Goal: Task Accomplishment & Management: Manage account settings

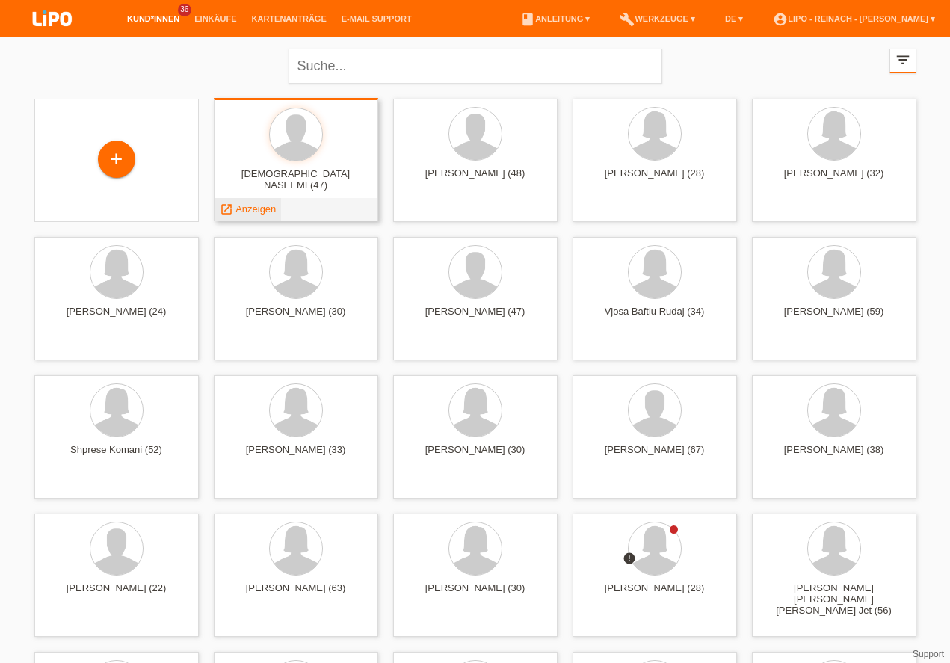
click at [250, 209] on span "Anzeigen" at bounding box center [255, 208] width 40 height 11
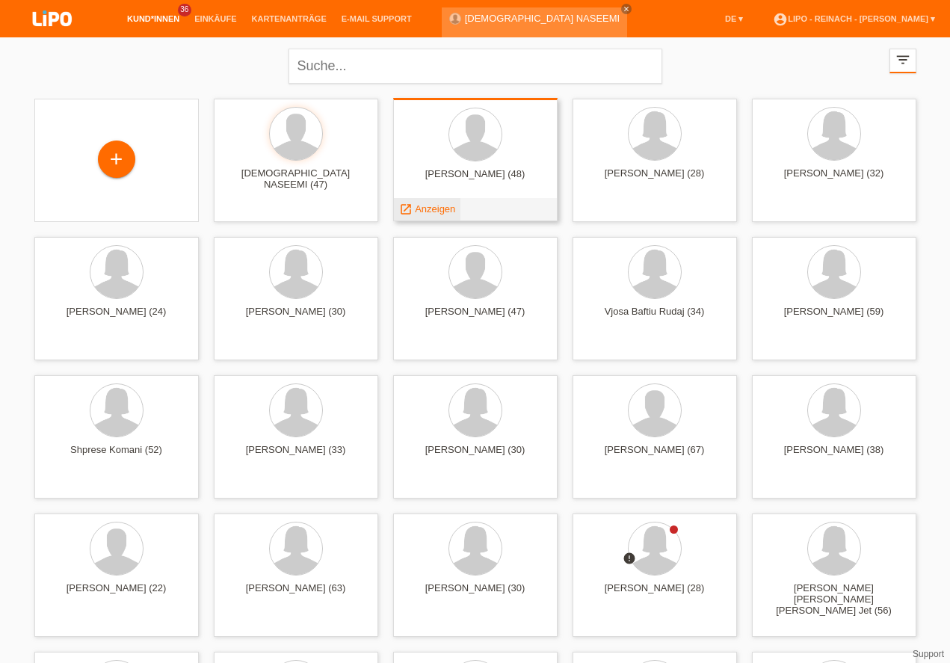
click at [443, 208] on span "Anzeigen" at bounding box center [435, 208] width 40 height 11
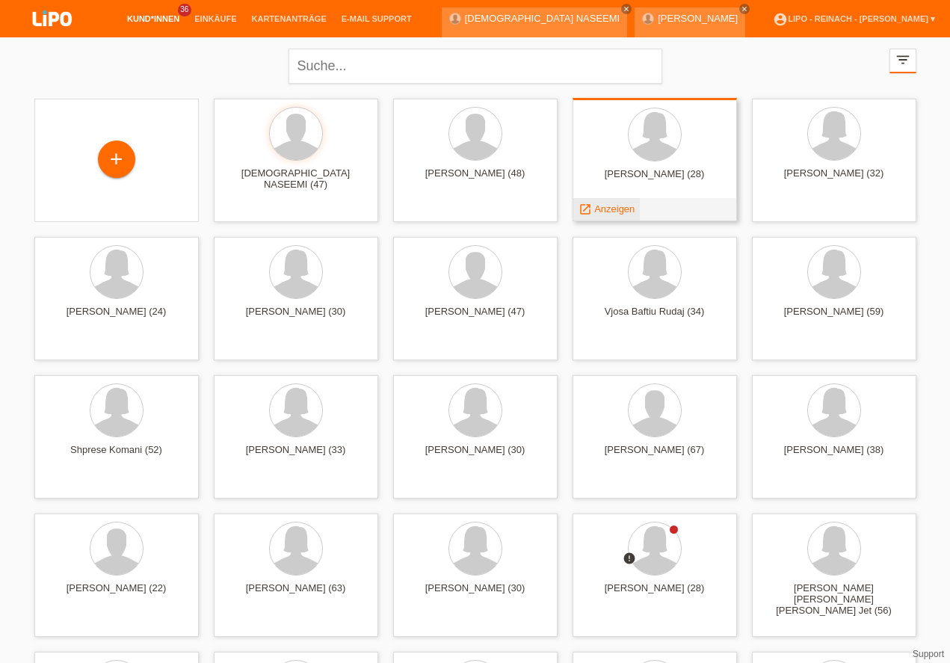
click at [611, 209] on span "Anzeigen" at bounding box center [614, 208] width 40 height 11
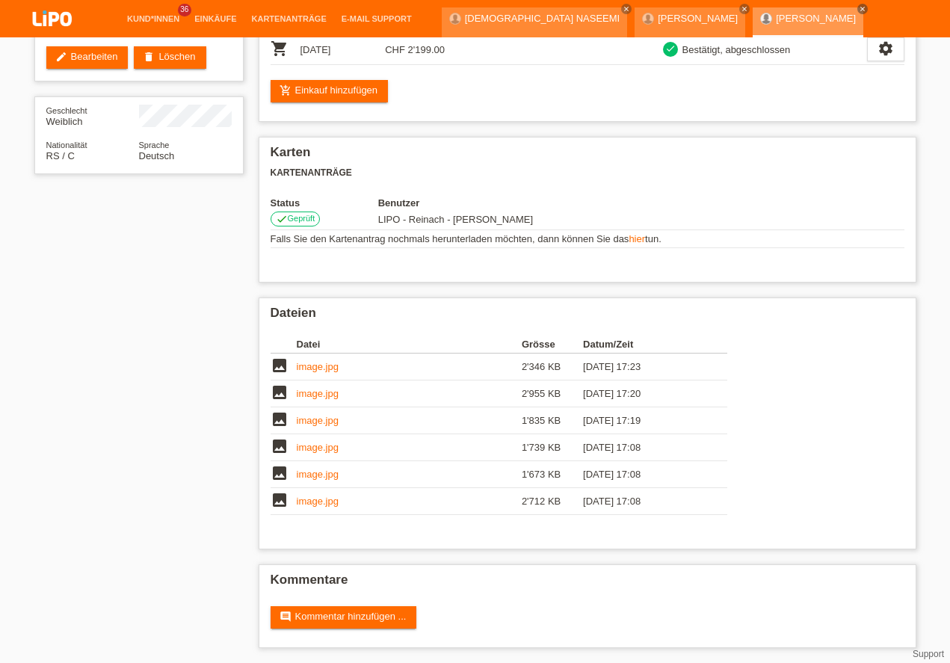
scroll to position [38, 0]
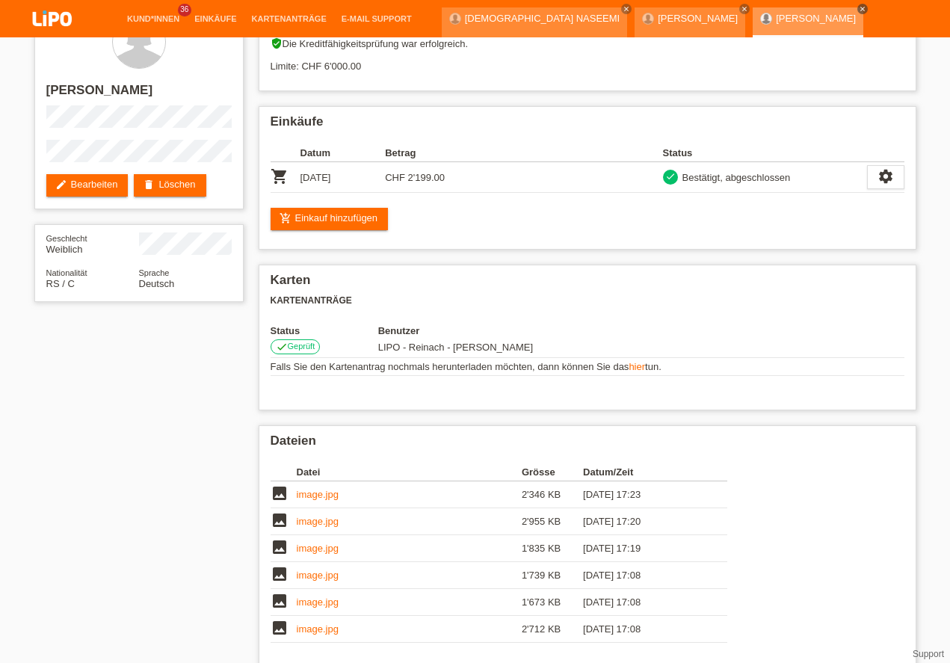
click at [859, 6] on icon "close" at bounding box center [862, 8] width 7 height 7
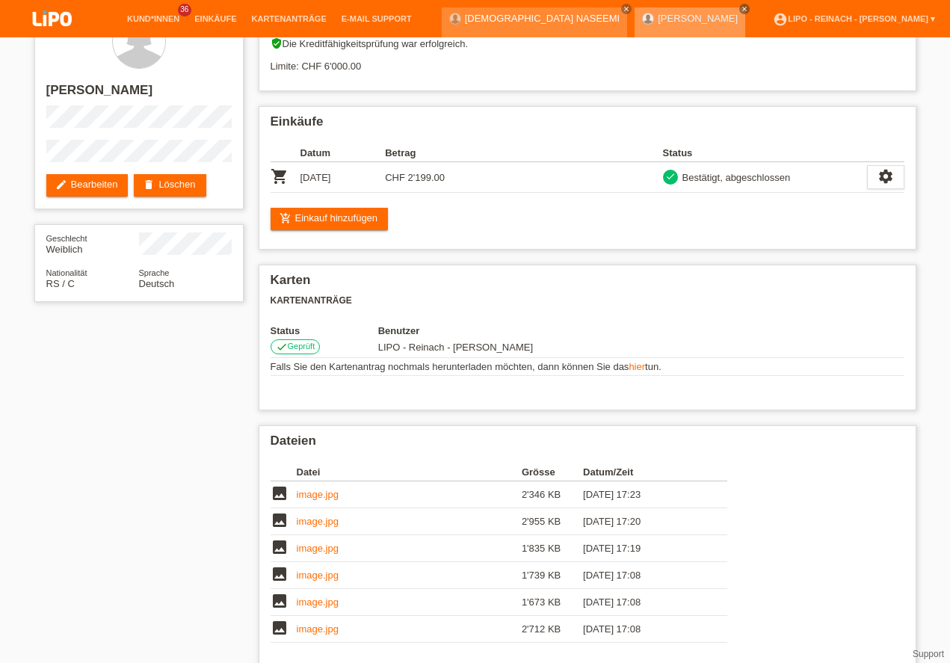
click at [740, 7] on icon "close" at bounding box center [743, 8] width 7 height 7
click at [567, 4] on div "[DEMOGRAPHIC_DATA] NASEEMI close" at bounding box center [539, 18] width 194 height 37
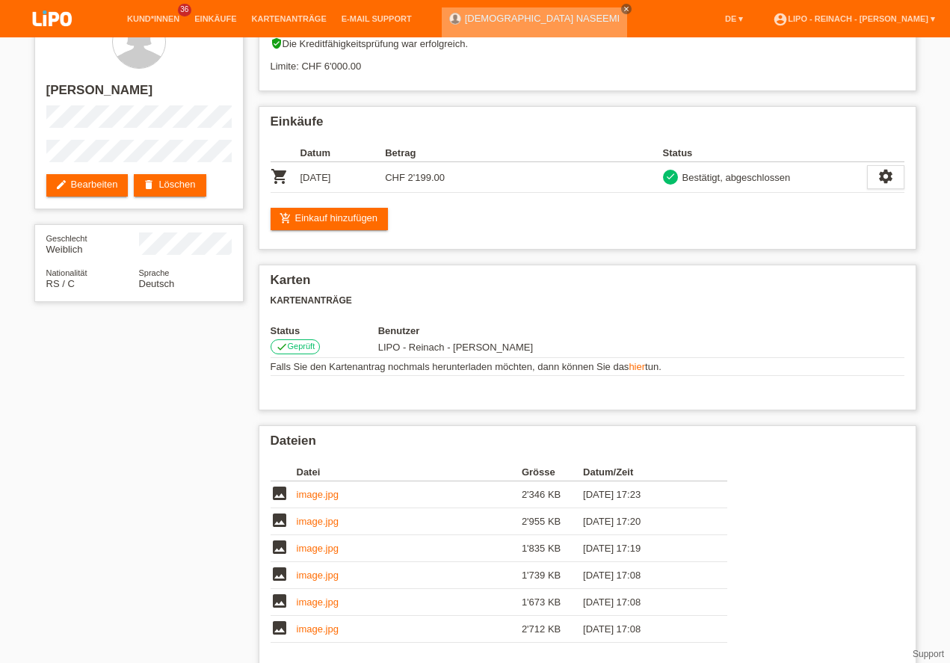
click at [622, 7] on icon "close" at bounding box center [625, 8] width 7 height 7
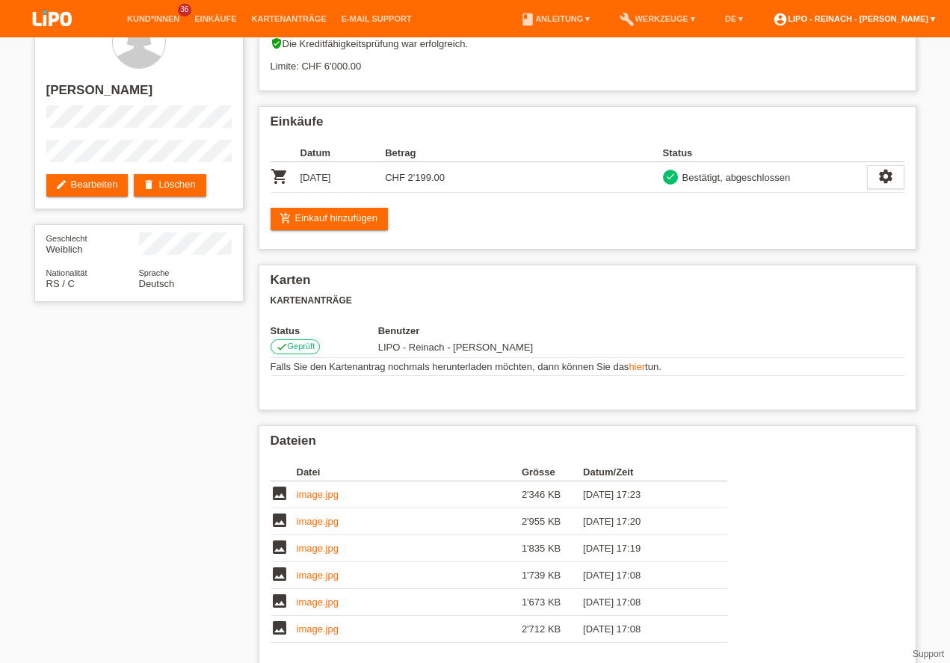
click at [875, 18] on link "account_circle LIPO - Reinach - [PERSON_NAME] ▾" at bounding box center [853, 18] width 177 height 9
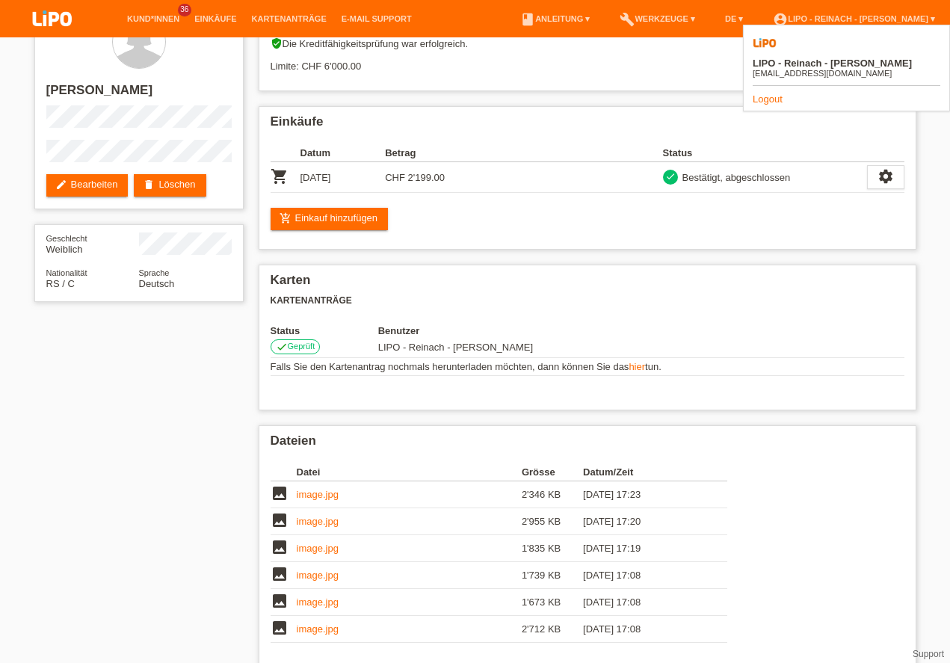
click at [774, 93] on link "Logout" at bounding box center [767, 98] width 30 height 11
